Goal: Task Accomplishment & Management: Book appointment/travel/reservation

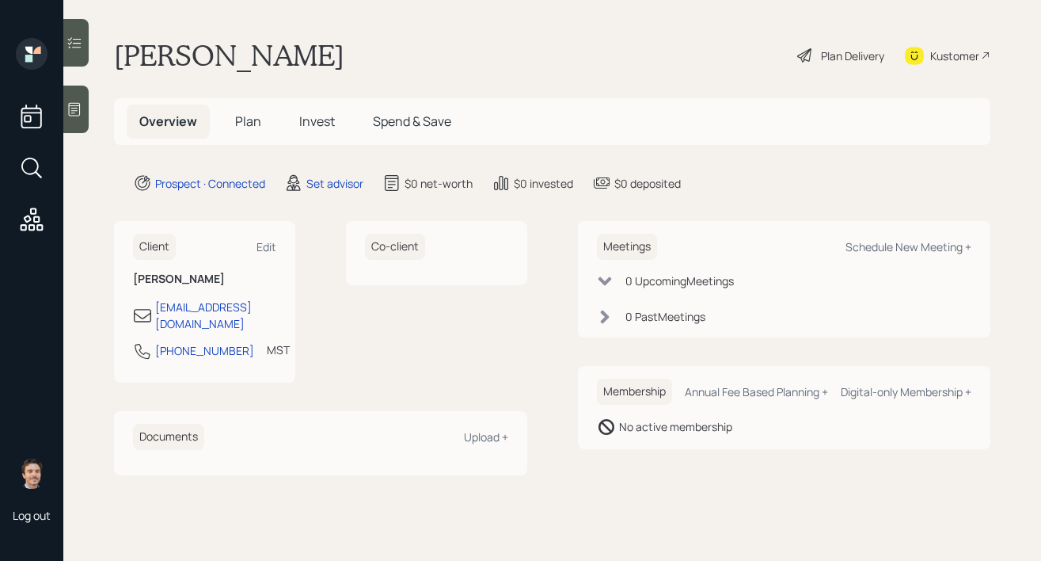
click at [931, 256] on div "Meetings Schedule New Meeting +" at bounding box center [784, 247] width 375 height 26
click at [929, 242] on div "Schedule New Meeting +" at bounding box center [909, 246] width 126 height 15
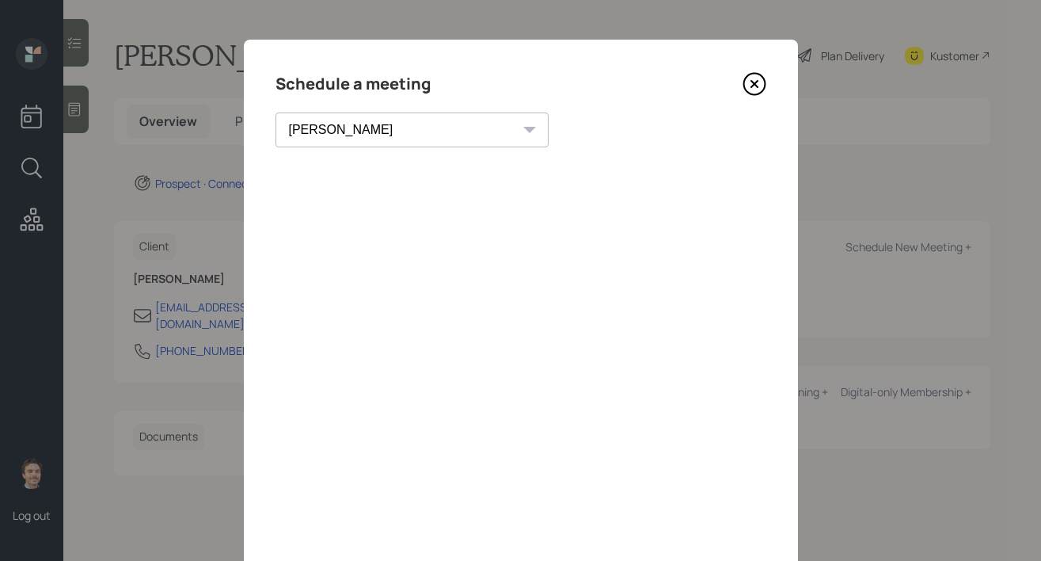
click at [381, 126] on select "[PERSON_NAME] [PERSON_NAME] [PERSON_NAME] [PERSON_NAME] [PERSON_NAME] [PERSON_N…" at bounding box center [412, 129] width 273 height 35
select select "bf4ae378-4b9f-4dbb-a285-95ea45e7179c"
click at [276, 112] on select "[PERSON_NAME] [PERSON_NAME] [PERSON_NAME] [PERSON_NAME] [PERSON_NAME] [PERSON_N…" at bounding box center [412, 129] width 273 height 35
click at [540, 128] on div "Choose my own meeting type" at bounding box center [606, 130] width 133 height 30
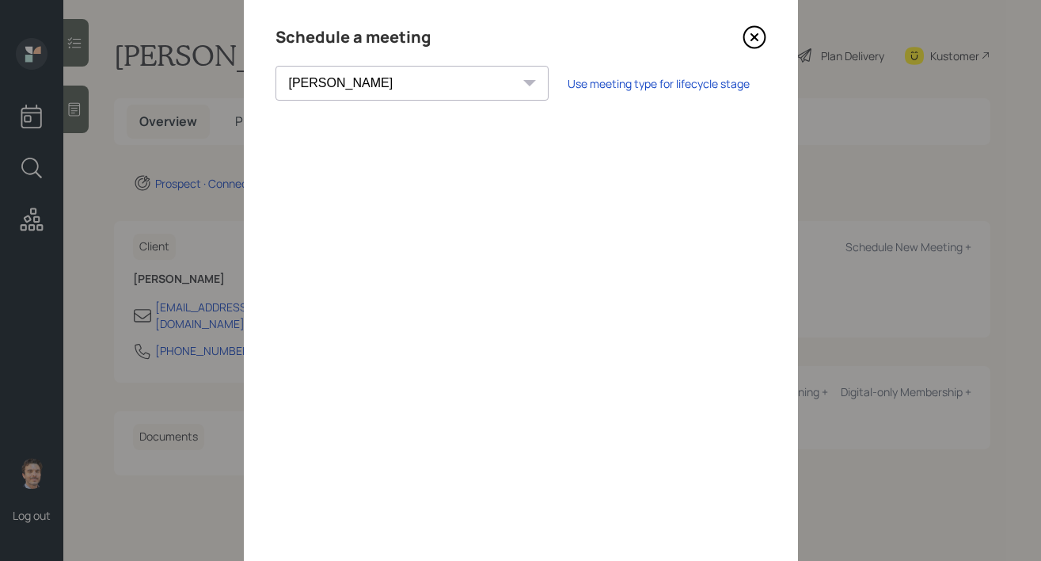
scroll to position [27, 0]
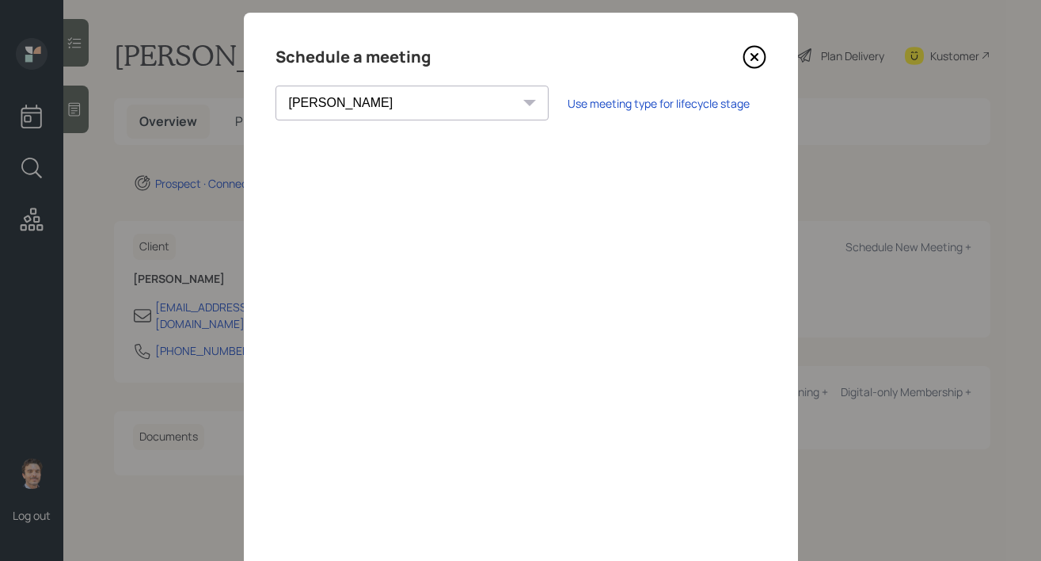
click at [764, 63] on icon at bounding box center [755, 57] width 24 height 24
